Goal: Obtain resource: Obtain resource

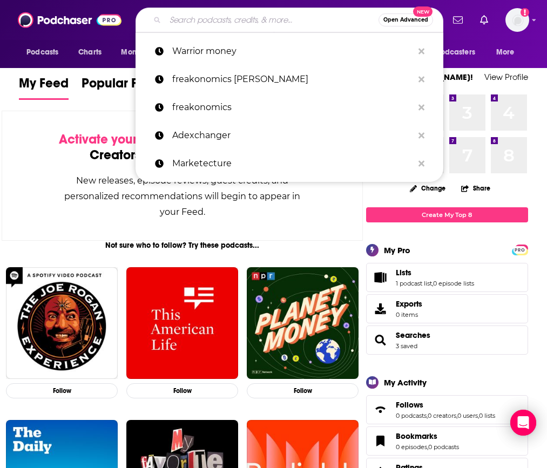
click at [214, 19] on input "Search podcasts, credits, & more..." at bounding box center [271, 19] width 213 height 17
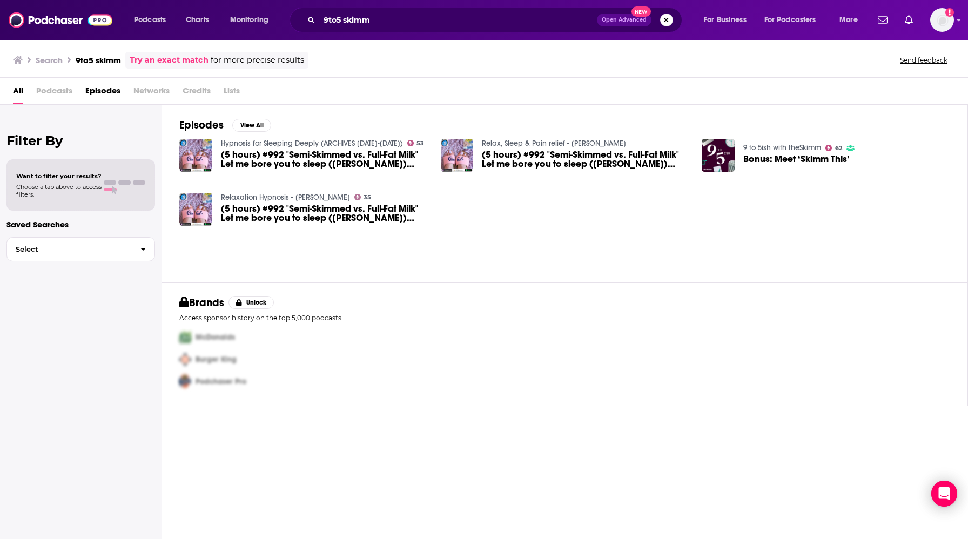
click at [47, 91] on span "Podcasts" at bounding box center [54, 93] width 36 height 22
click at [49, 93] on span "Podcasts" at bounding box center [54, 93] width 36 height 22
click at [352, 21] on input "9to5 skimm" at bounding box center [458, 19] width 278 height 17
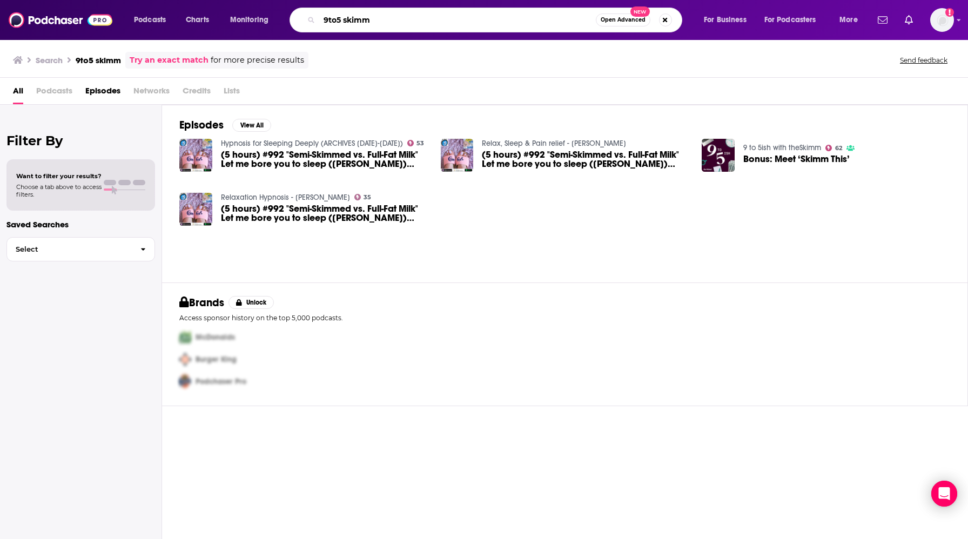
click at [352, 21] on input "9to5 skimm" at bounding box center [457, 19] width 276 height 17
type input "9 to 5ish"
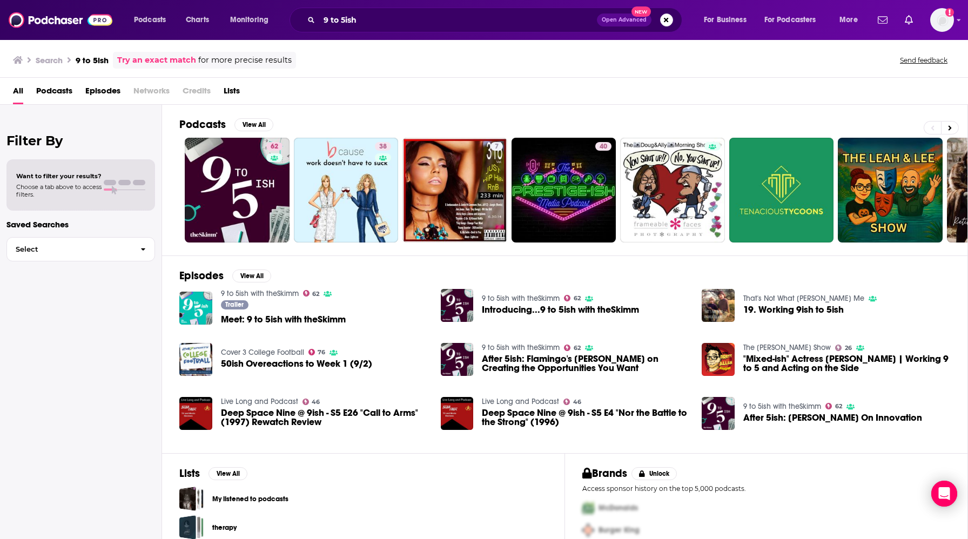
click at [265, 319] on span "Meet: 9 to 5ish with theSkimm" at bounding box center [283, 319] width 125 height 9
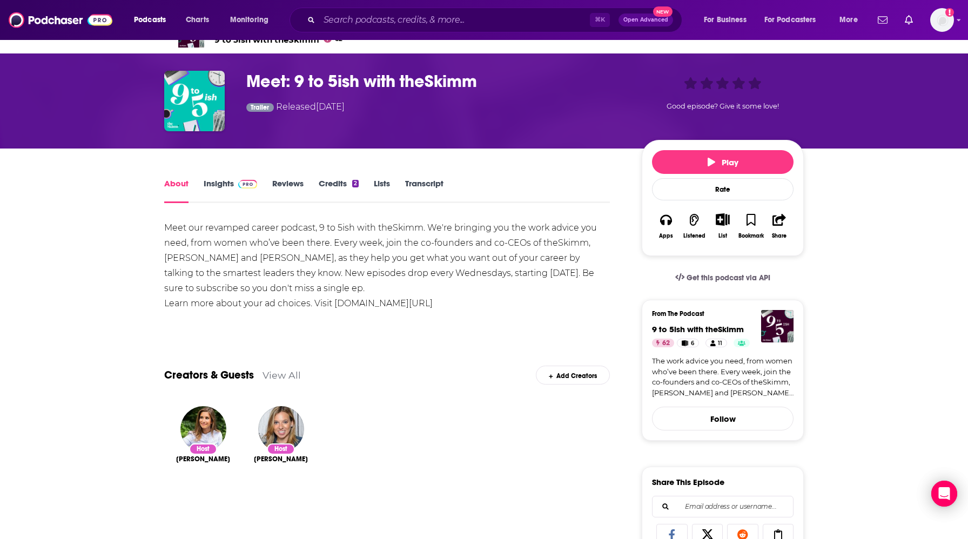
scroll to position [24, 0]
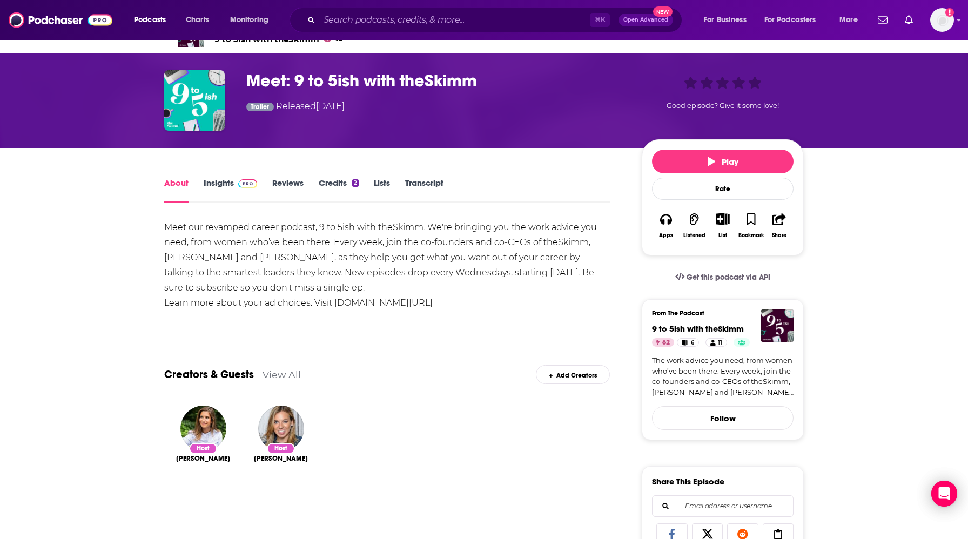
click at [226, 183] on link "Insights" at bounding box center [230, 190] width 53 height 25
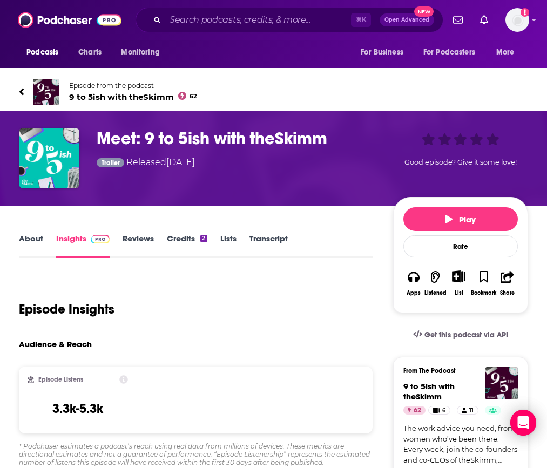
click at [80, 237] on link "Insights" at bounding box center [82, 245] width 53 height 25
click at [111, 96] on span "9 to 5ish with theSkimm 62" at bounding box center [133, 97] width 128 height 10
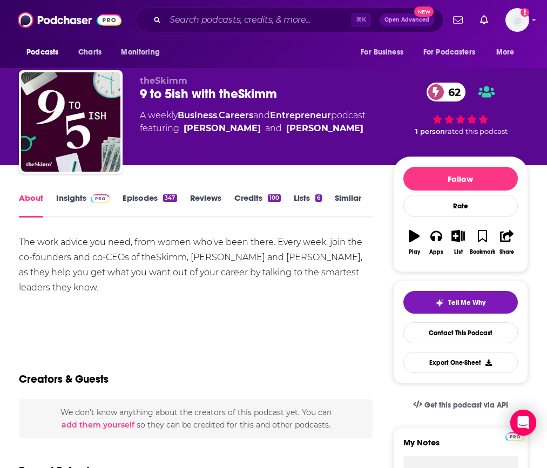
scroll to position [11, 0]
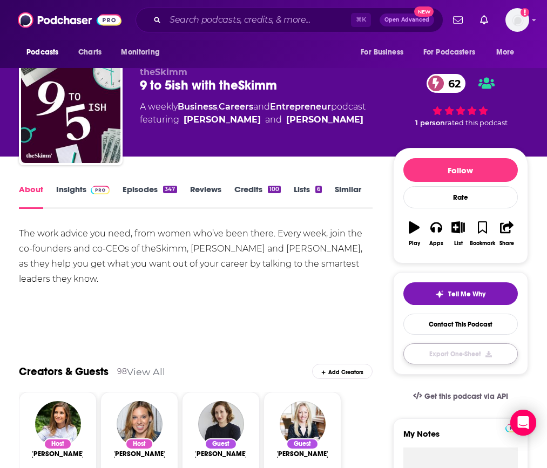
click at [457, 355] on button "Export One-Sheet" at bounding box center [460, 353] width 114 height 21
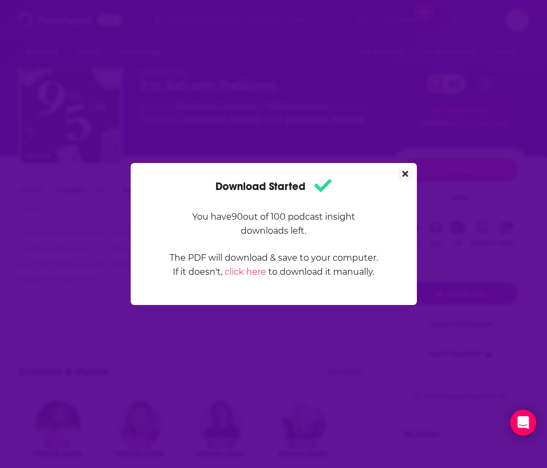
click at [405, 173] on icon "Close" at bounding box center [405, 174] width 6 height 6
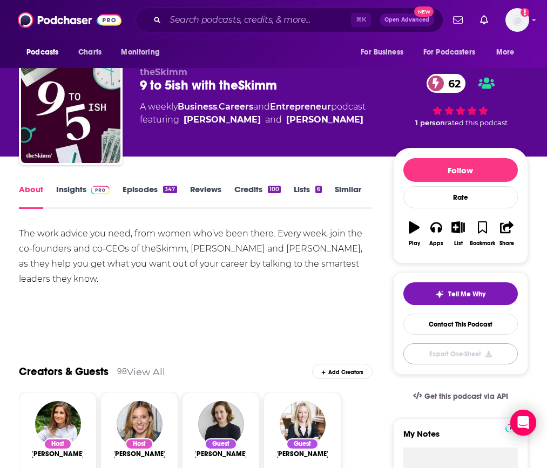
scroll to position [11, 0]
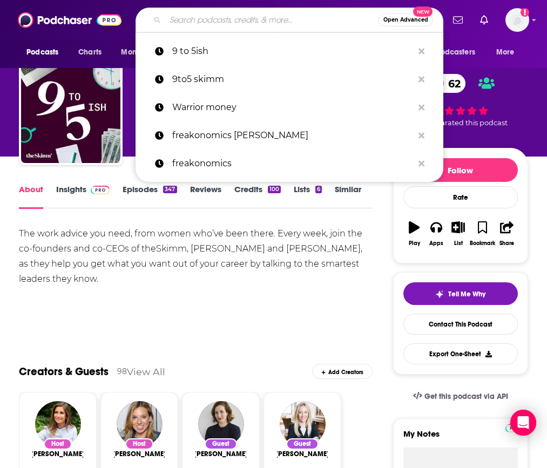
click at [300, 26] on input "Search podcasts, credits, & more..." at bounding box center [271, 19] width 213 height 17
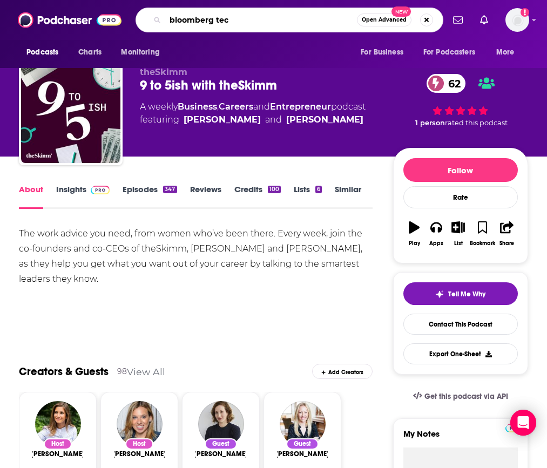
type input "bloomberg tech"
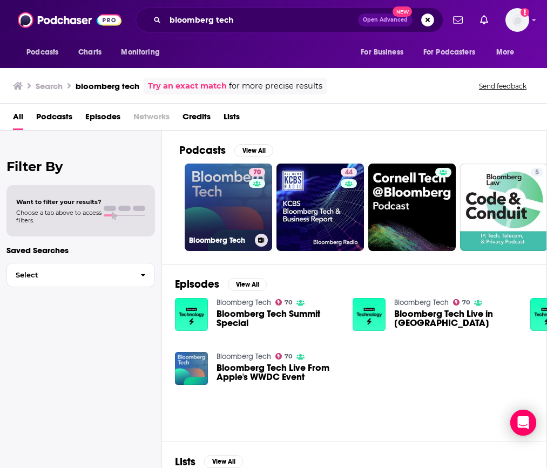
click at [219, 199] on link "70 Bloomberg Tech" at bounding box center [228, 207] width 87 height 87
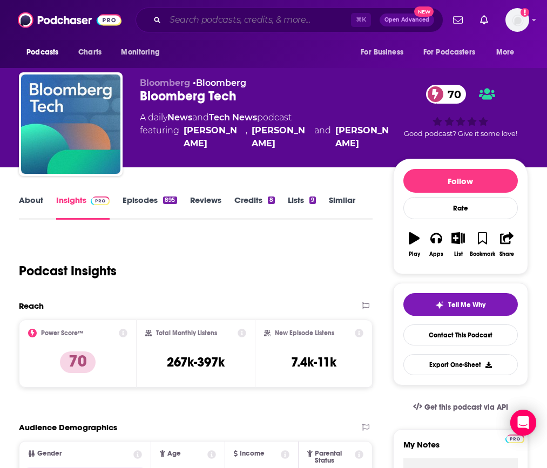
click at [215, 18] on input "Search podcasts, credits, & more..." at bounding box center [258, 19] width 186 height 17
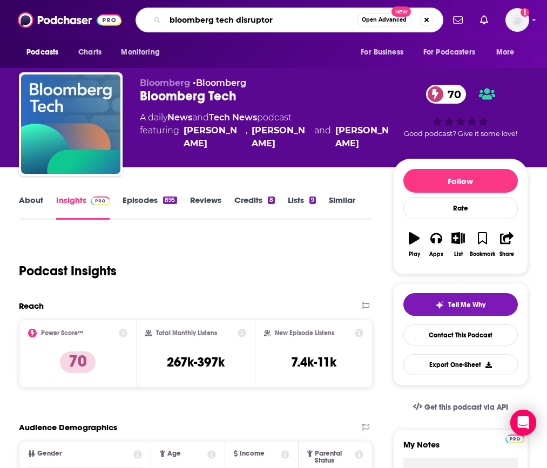
type input "bloomberg tech disruptors"
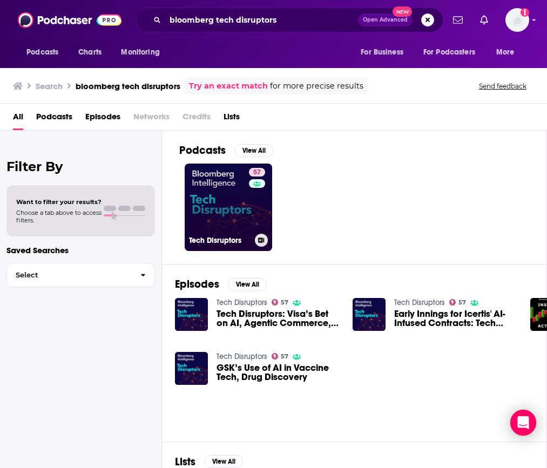
click at [229, 210] on link "57 Tech Disruptors" at bounding box center [228, 207] width 87 height 87
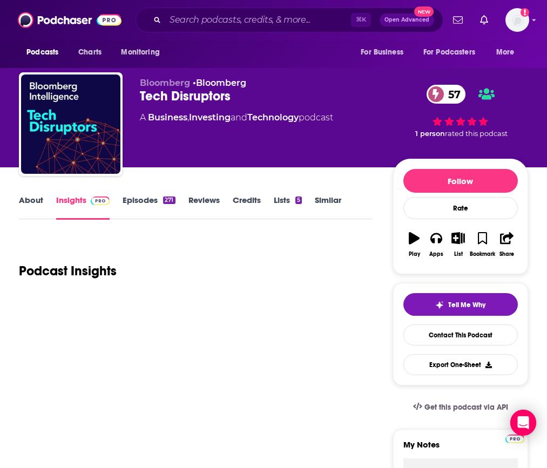
click at [205, 99] on div "Tech Disruptors 57" at bounding box center [266, 96] width 253 height 16
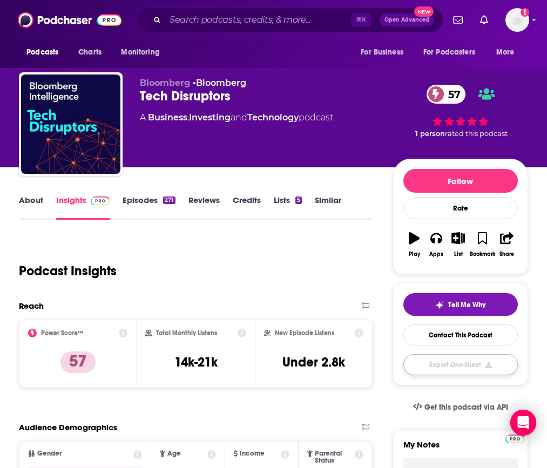
click at [478, 366] on button "Export One-Sheet" at bounding box center [460, 364] width 114 height 21
